Goal: Find specific fact: Find specific fact

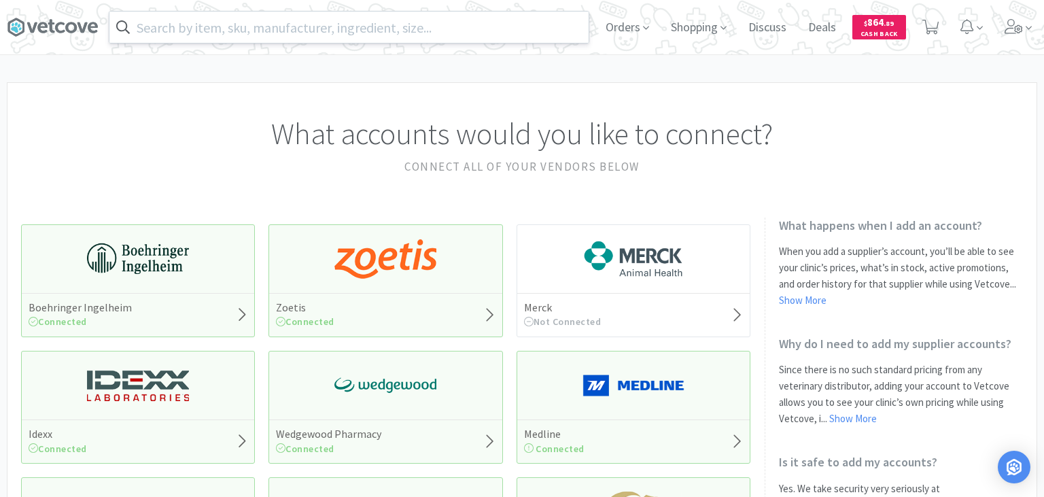
click at [379, 33] on input "text" at bounding box center [348, 27] width 479 height 31
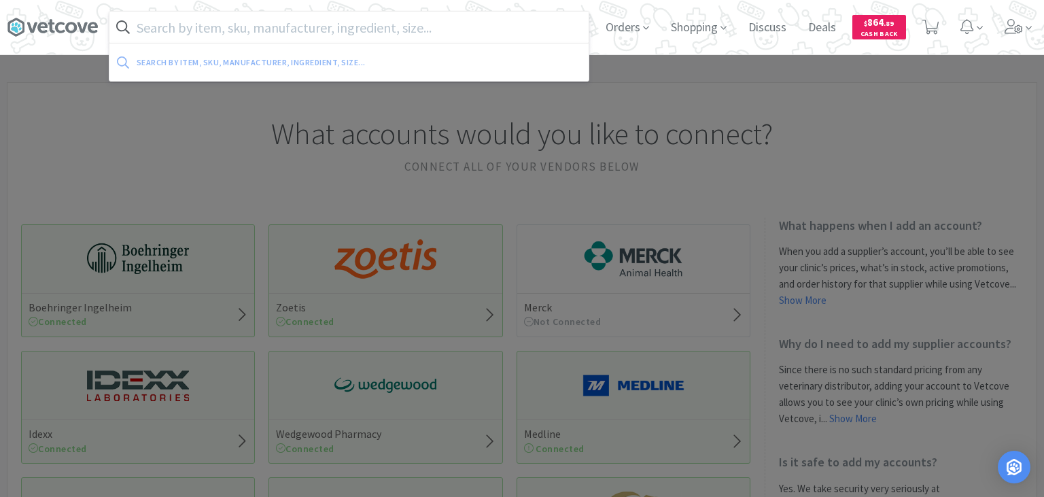
paste input "Altrenogest"
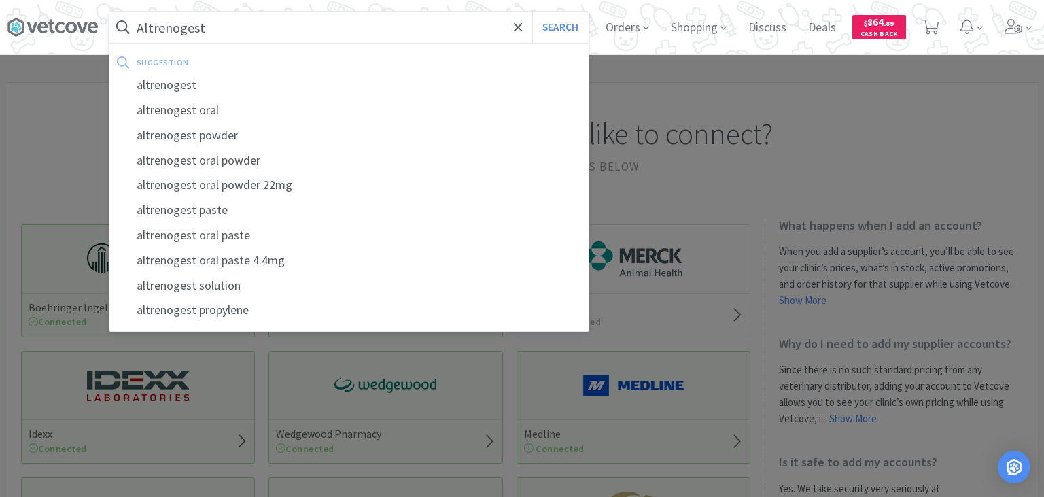
type input "Altrenogest"
click at [532, 12] on button "Search" at bounding box center [560, 27] width 56 height 31
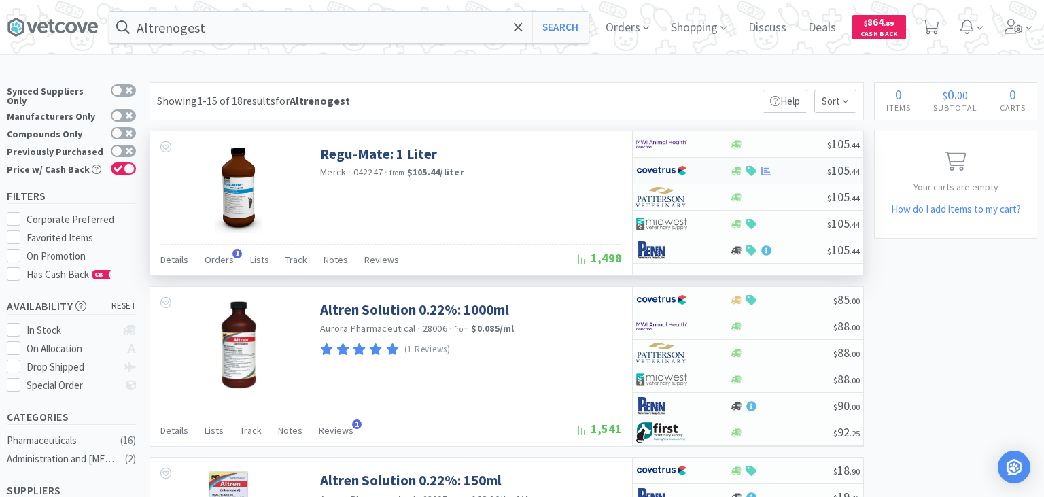
click at [801, 168] on div at bounding box center [778, 171] width 98 height 10
select select "1"
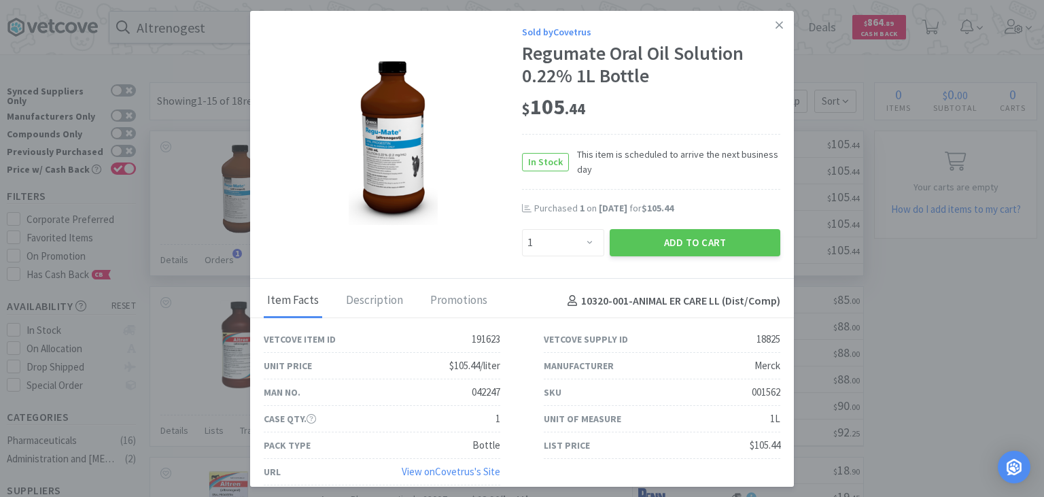
click at [764, 396] on div "001562" at bounding box center [766, 392] width 29 height 16
copy div "001562"
